Goal: Check status: Check status

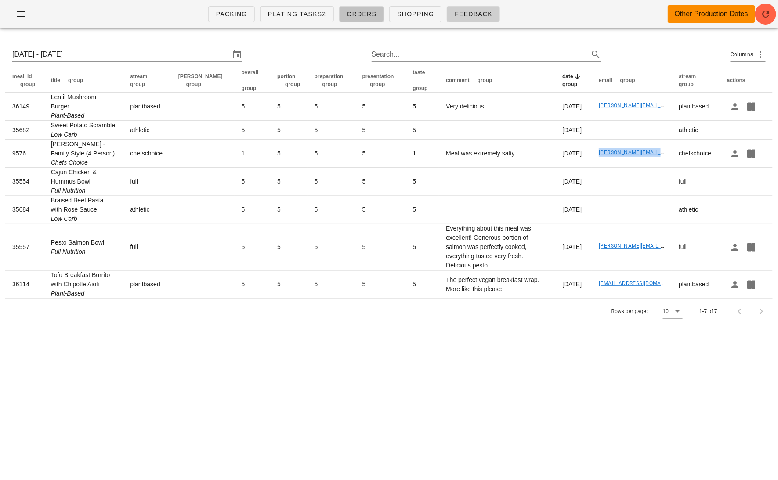
click at [363, 20] on link "Orders" at bounding box center [361, 14] width 45 height 16
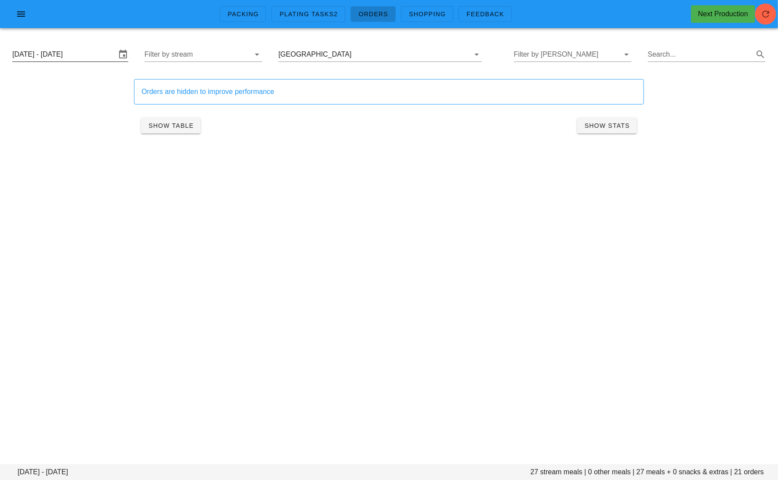
click at [83, 53] on input "[DATE] - [DATE]" at bounding box center [64, 54] width 104 height 14
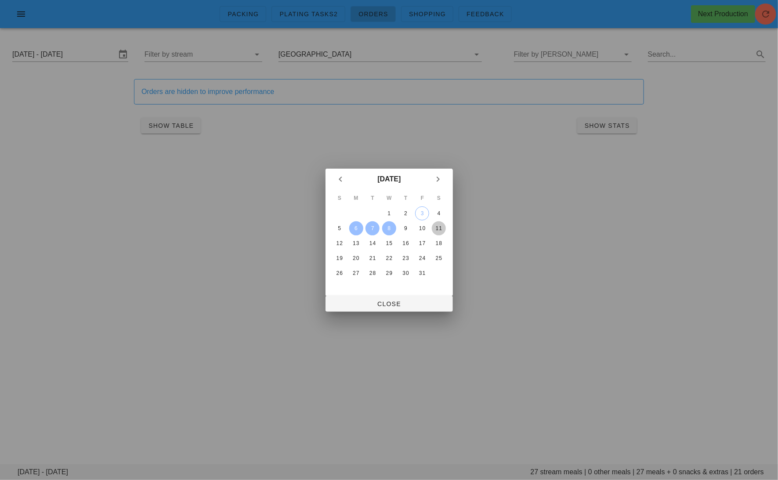
click at [444, 225] on div "11" at bounding box center [439, 228] width 14 height 6
click at [342, 181] on icon "Previous month" at bounding box center [340, 179] width 11 height 11
click at [357, 273] on div "29" at bounding box center [356, 273] width 14 height 6
click at [440, 175] on icon "Next month" at bounding box center [438, 179] width 11 height 11
click at [438, 211] on div "4" at bounding box center [439, 213] width 14 height 6
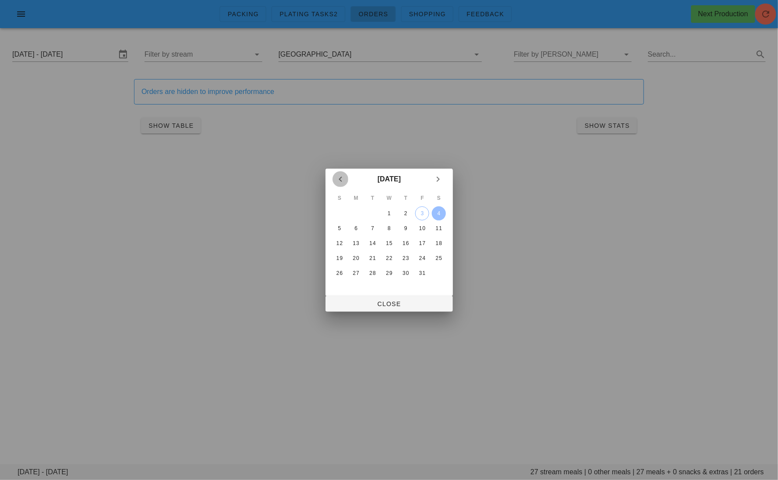
click at [341, 178] on icon "Previous month" at bounding box center [340, 179] width 11 height 11
click at [354, 271] on div "29" at bounding box center [356, 273] width 14 height 6
click at [397, 305] on span "Close" at bounding box center [389, 304] width 113 height 7
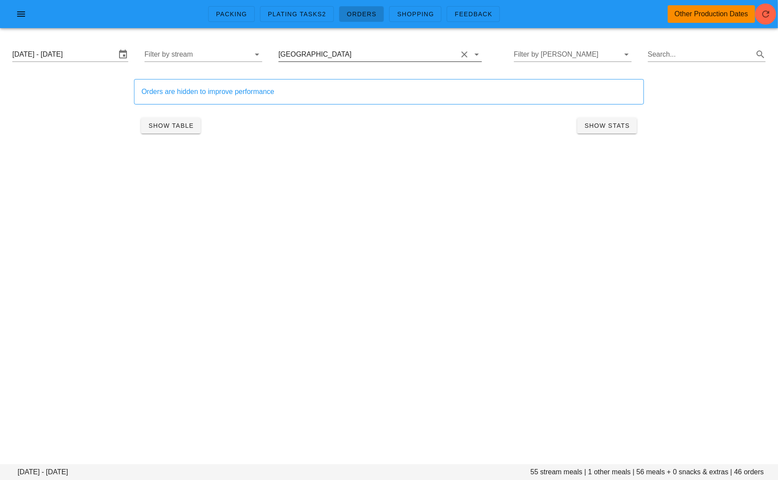
click at [459, 54] on button "Clear Filter by group" at bounding box center [464, 54] width 11 height 11
click at [542, 256] on div "Packing Plating Tasks2 Orders Shopping Feedback Other Production Dates [DATE] -…" at bounding box center [389, 240] width 778 height 480
drag, startPoint x: 627, startPoint y: 472, endPoint x: 611, endPoint y: 472, distance: 15.4
click at [611, 472] on footer "[DATE] - [DATE] 8482 stream meals | 440 other meals | 8922 meals + 1141 snacks …" at bounding box center [389, 472] width 778 height 16
copy footer "8922"
